Goal: Download file/media

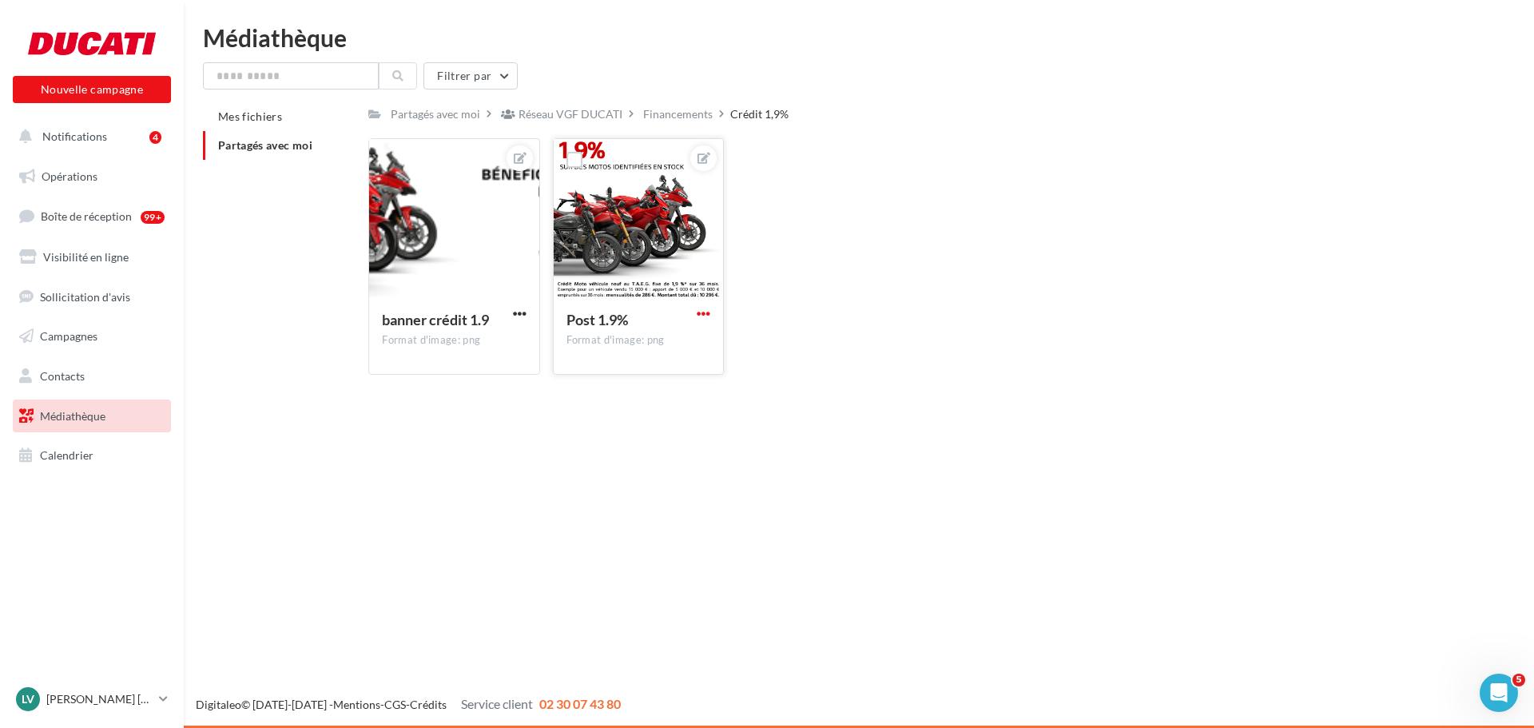
click at [701, 312] on span "button" at bounding box center [704, 314] width 14 height 14
click at [617, 385] on button "Télécharger" at bounding box center [629, 387] width 169 height 42
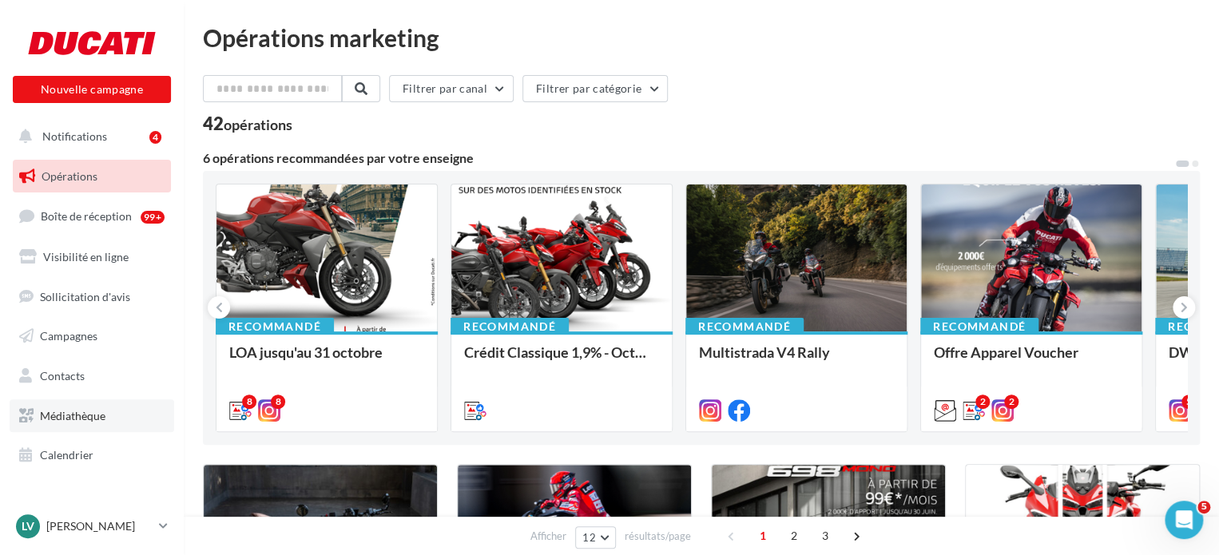
click at [88, 415] on span "Médiathèque" at bounding box center [73, 416] width 66 height 14
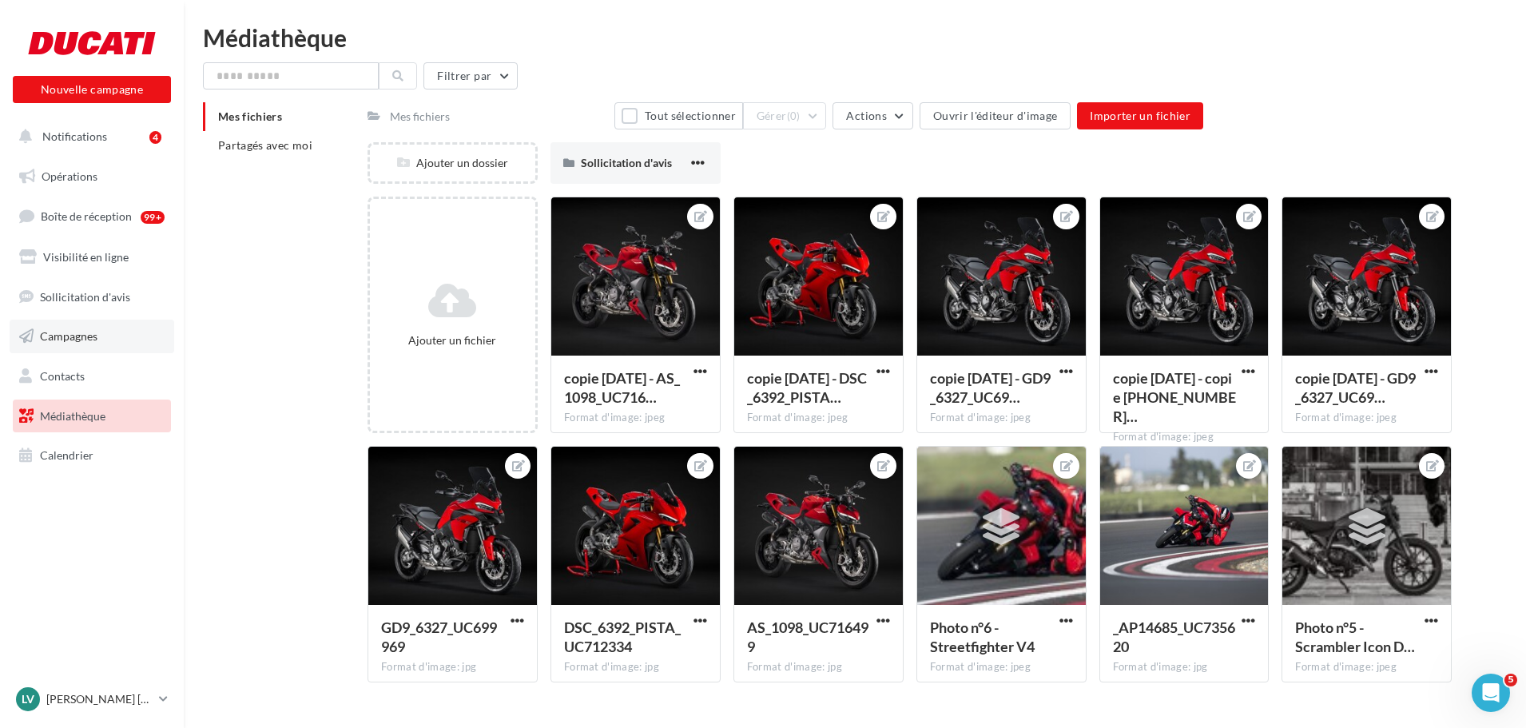
click at [55, 320] on link "Campagnes" at bounding box center [92, 337] width 165 height 34
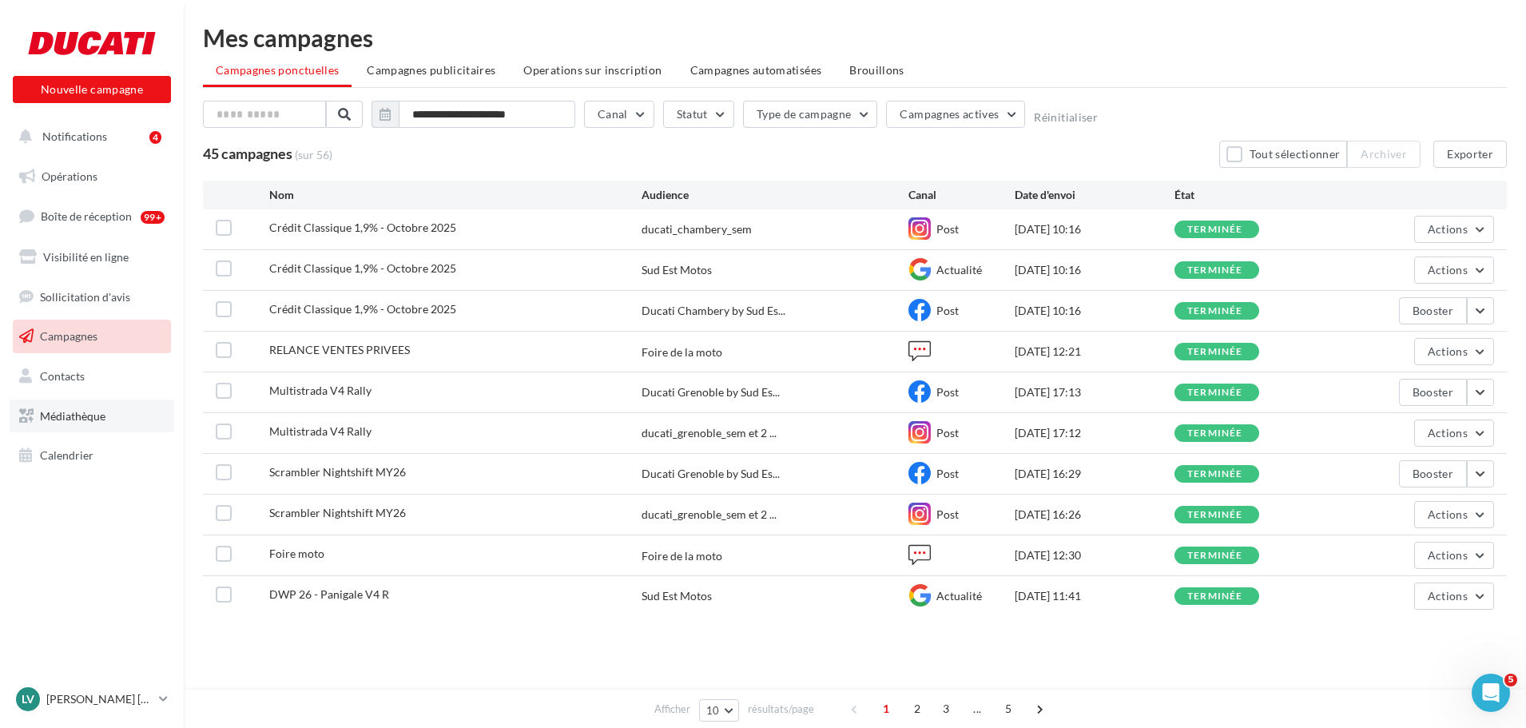
click at [62, 423] on link "Médiathèque" at bounding box center [92, 416] width 165 height 34
